Goal: Check status

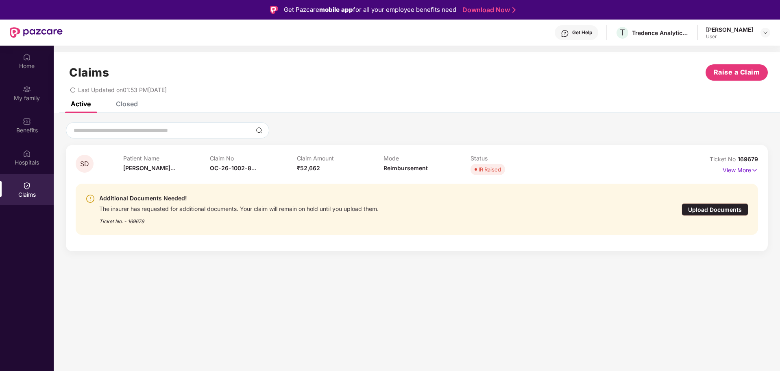
click at [713, 209] on div "Upload Documents" at bounding box center [715, 209] width 67 height 13
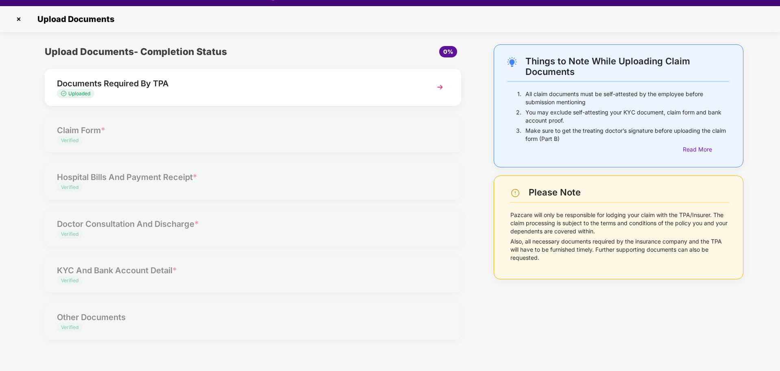
scroll to position [20, 0]
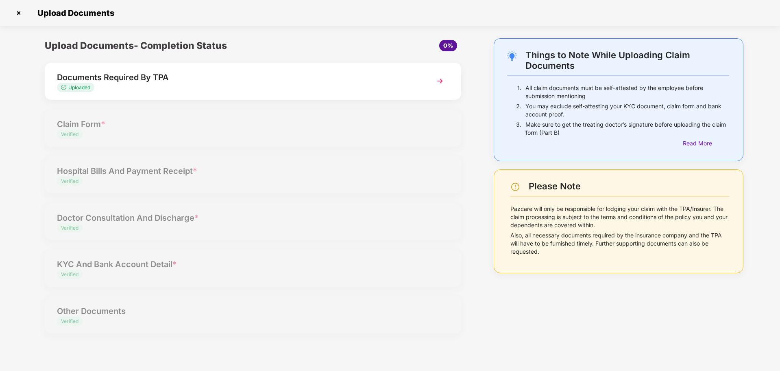
click at [158, 85] on div "Uploaded" at bounding box center [236, 88] width 359 height 8
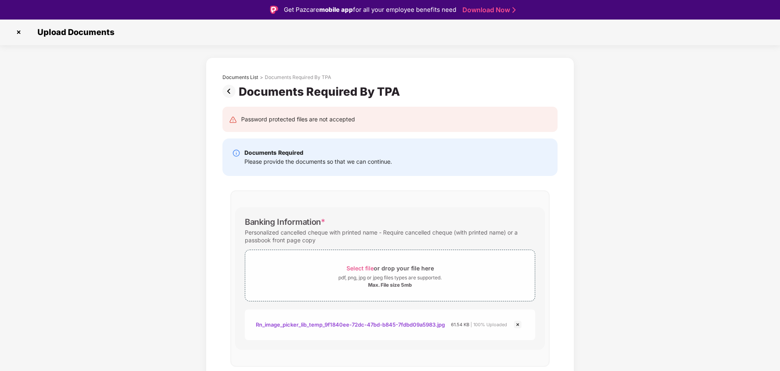
scroll to position [0, 0]
click at [15, 35] on img at bounding box center [18, 32] width 13 height 13
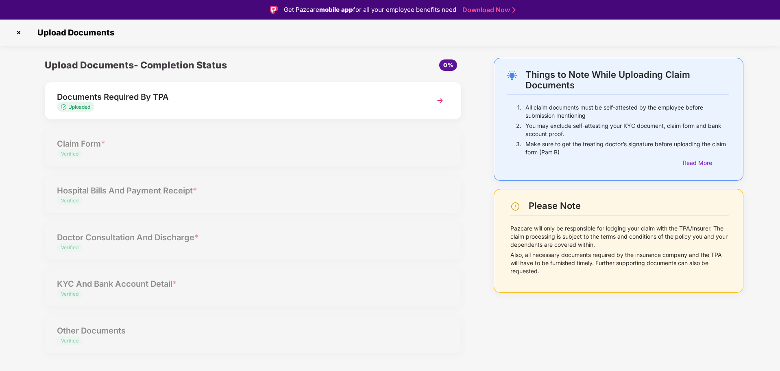
click at [17, 31] on img at bounding box center [18, 32] width 13 height 13
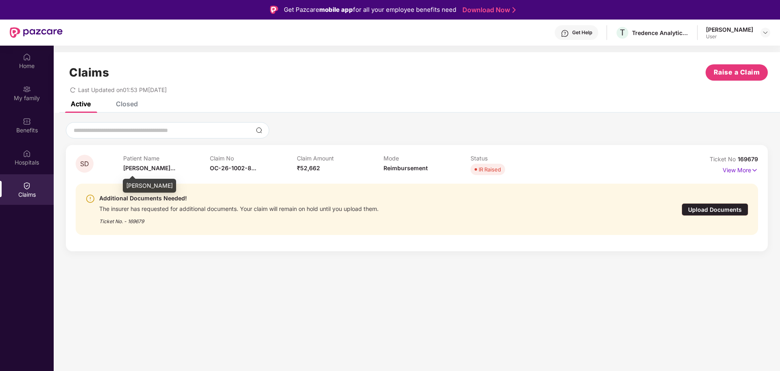
click at [144, 170] on span "[PERSON_NAME]..." at bounding box center [149, 167] width 52 height 7
click at [88, 163] on span "SD" at bounding box center [85, 164] width 18 height 18
click at [88, 163] on span "SD" at bounding box center [84, 163] width 9 height 7
click at [724, 170] on p "View More" at bounding box center [740, 169] width 35 height 11
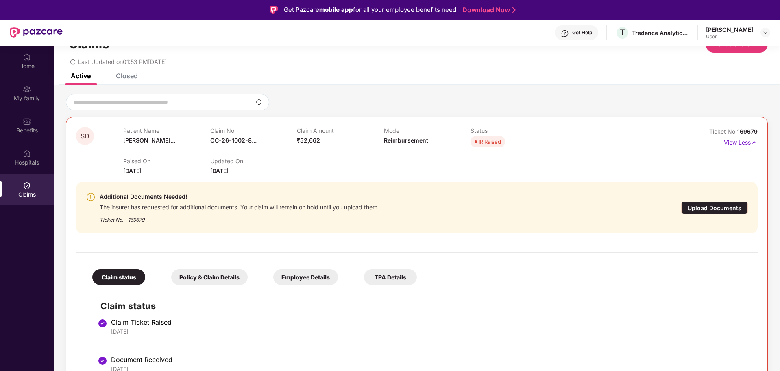
scroll to position [41, 0]
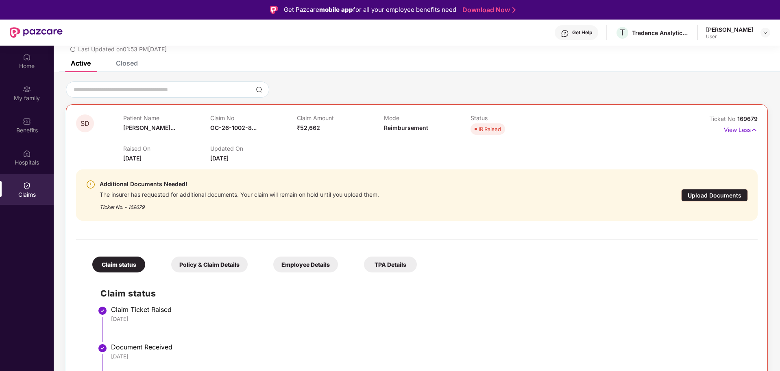
click at [225, 268] on div "Policy & Claim Details" at bounding box center [209, 264] width 76 height 16
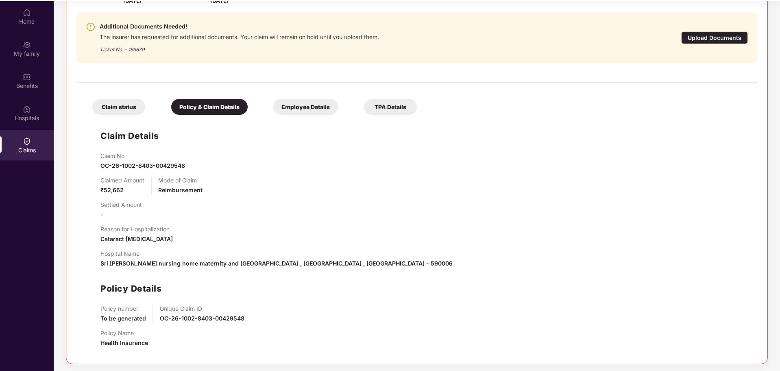
scroll to position [46, 0]
